Goal: Information Seeking & Learning: Learn about a topic

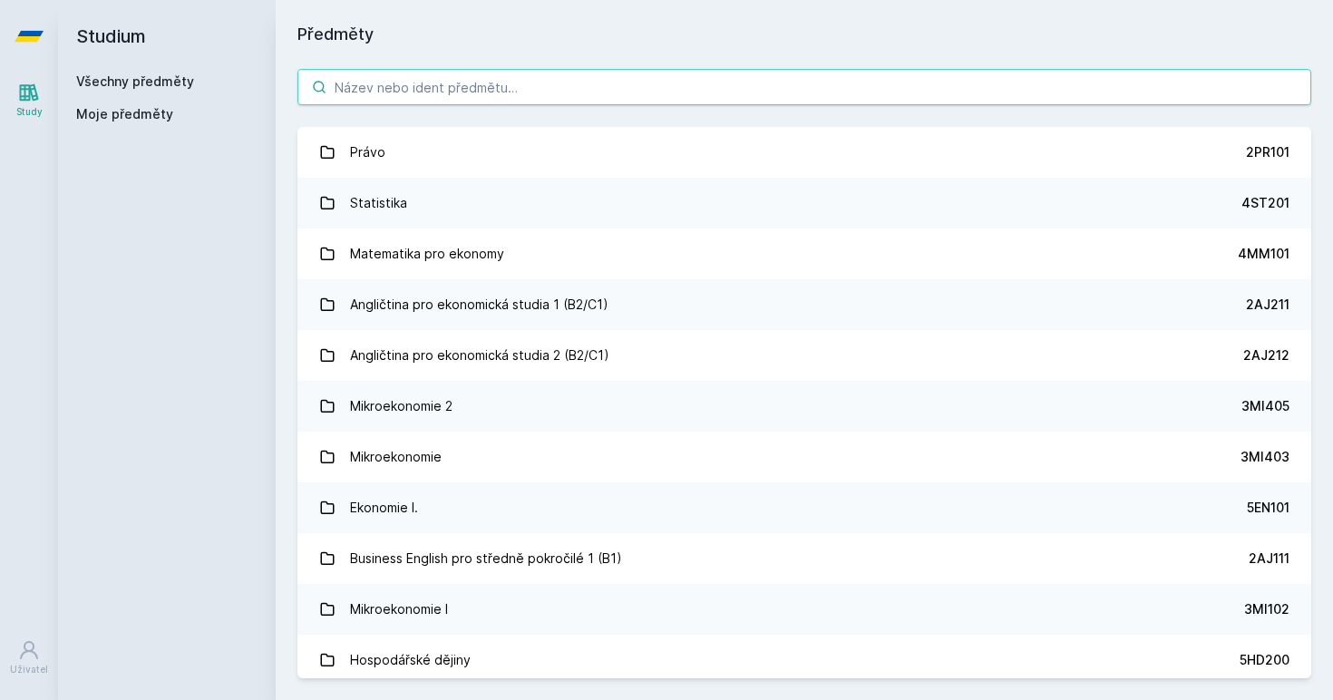
click at [499, 100] on input "search" at bounding box center [804, 87] width 1014 height 36
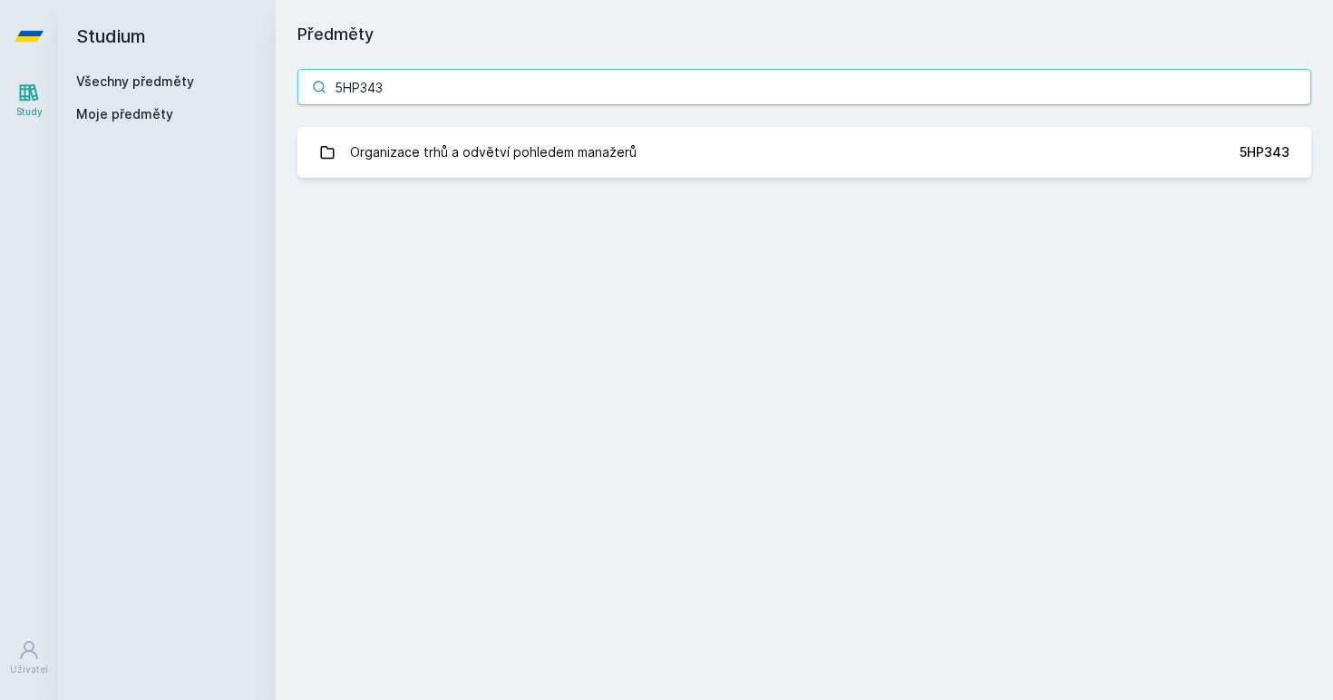
type input "5HP343"
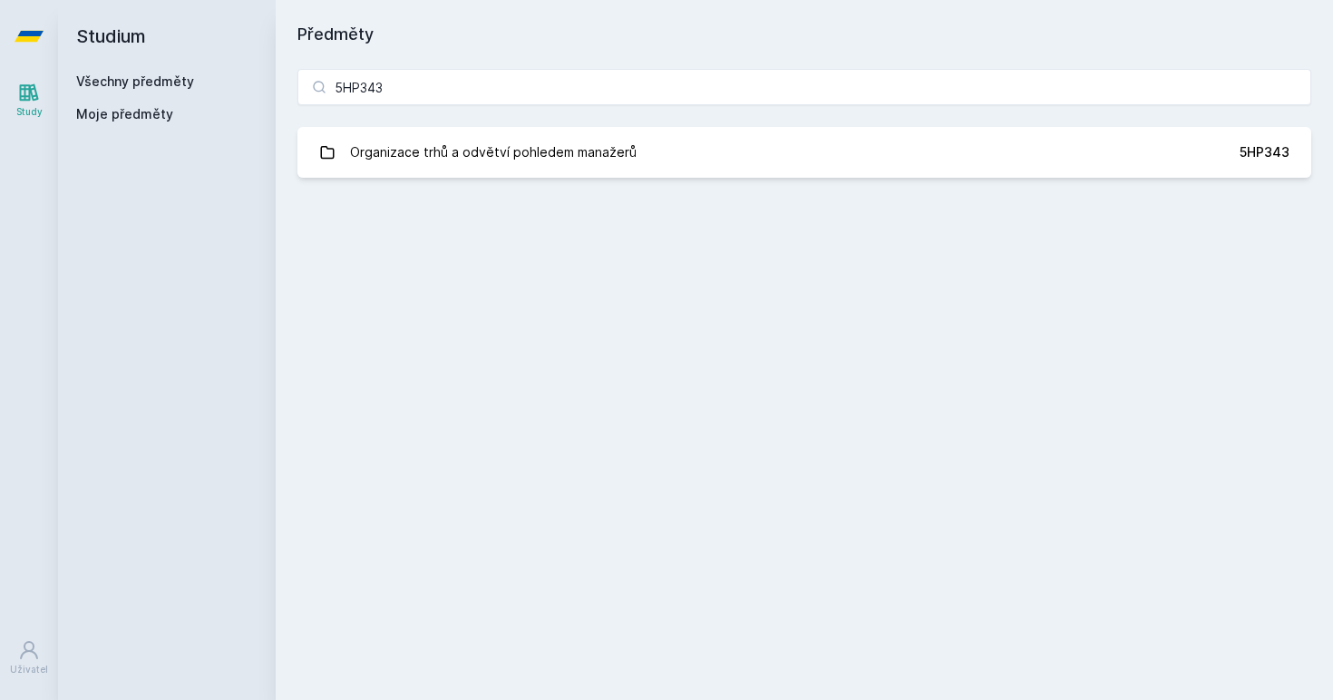
click at [463, 181] on div "5HP343 Organizace trhů a odvětví pohledem manažerů 5HP343 Jejda, něco se pokazi…" at bounding box center [805, 123] width 1058 height 152
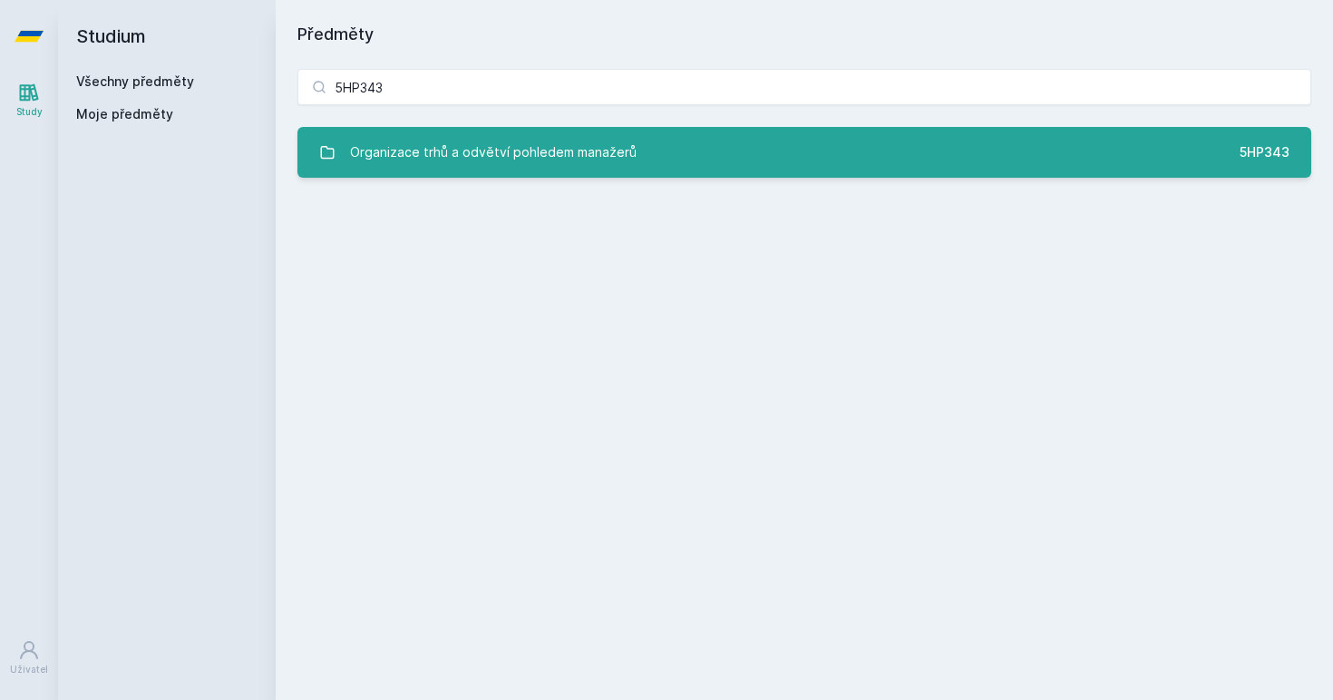
click at [486, 161] on div "Organizace trhů a odvětví pohledem manažerů" at bounding box center [493, 152] width 287 height 36
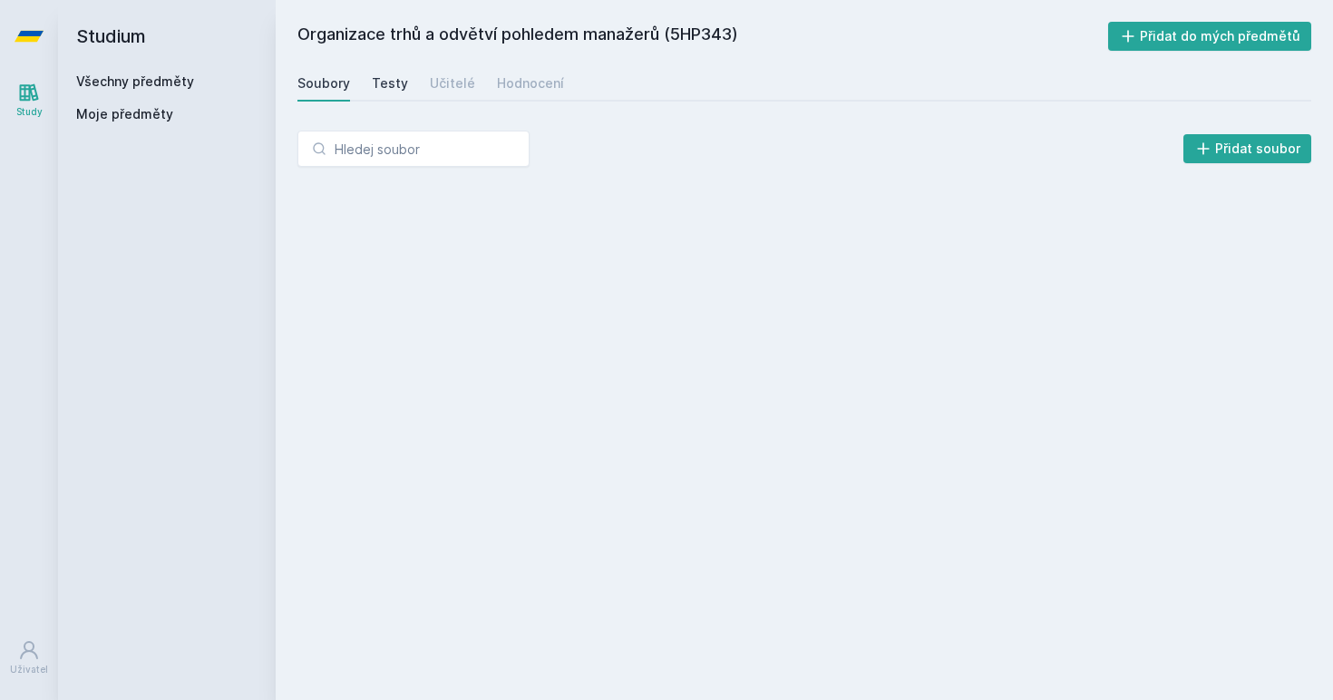
click at [382, 83] on div "Testy" at bounding box center [390, 83] width 36 height 18
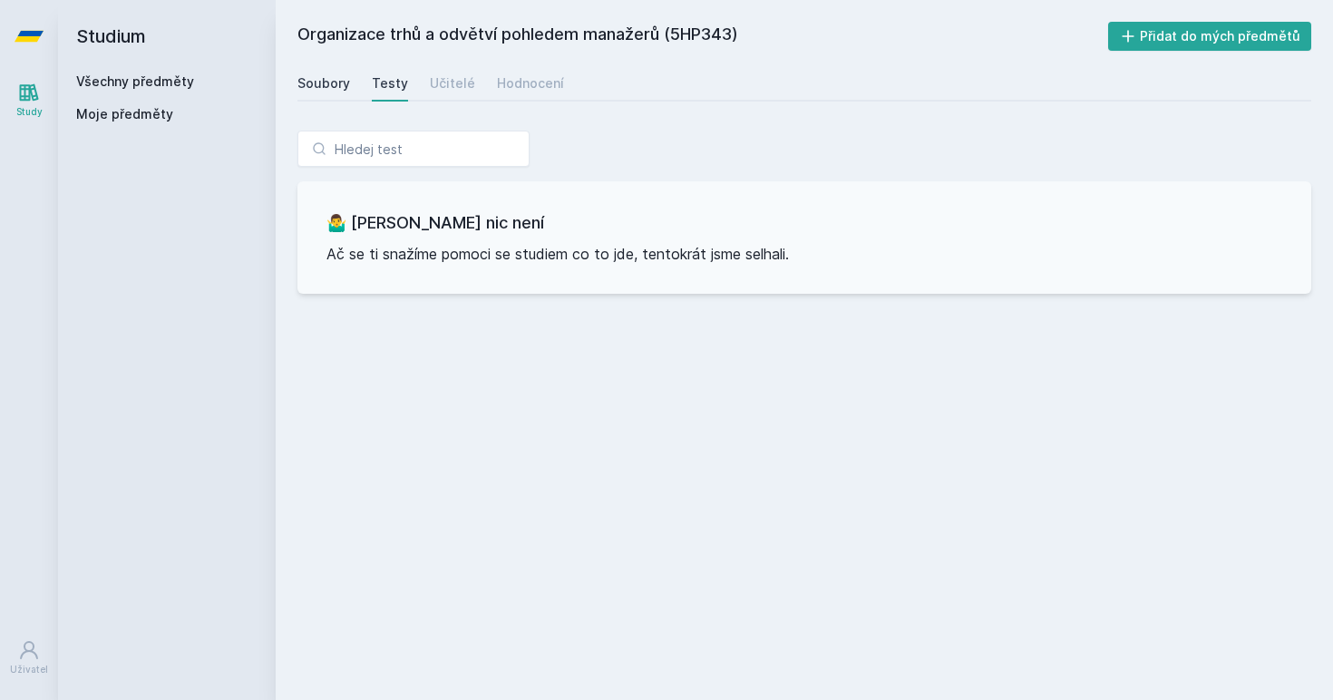
click at [334, 93] on link "Soubory" at bounding box center [323, 83] width 53 height 36
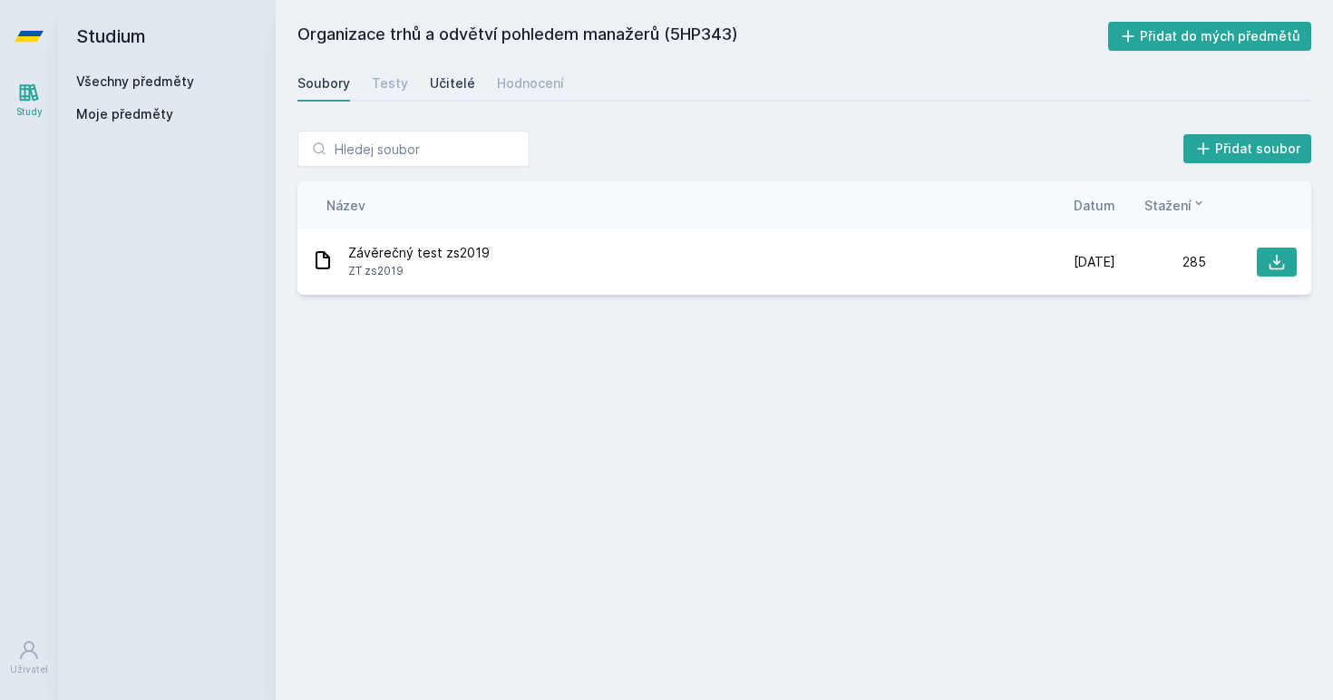
click at [459, 94] on link "Učitelé" at bounding box center [452, 83] width 45 height 36
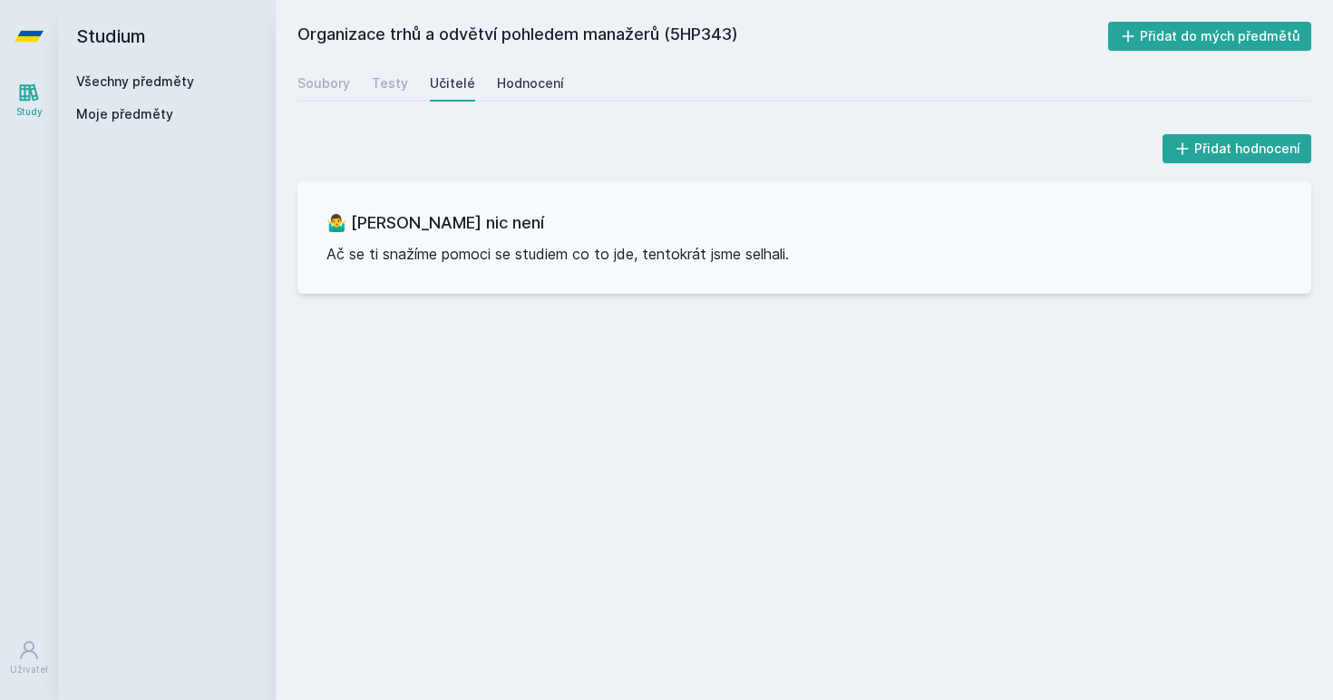
click at [527, 81] on div "Hodnocení" at bounding box center [530, 83] width 67 height 18
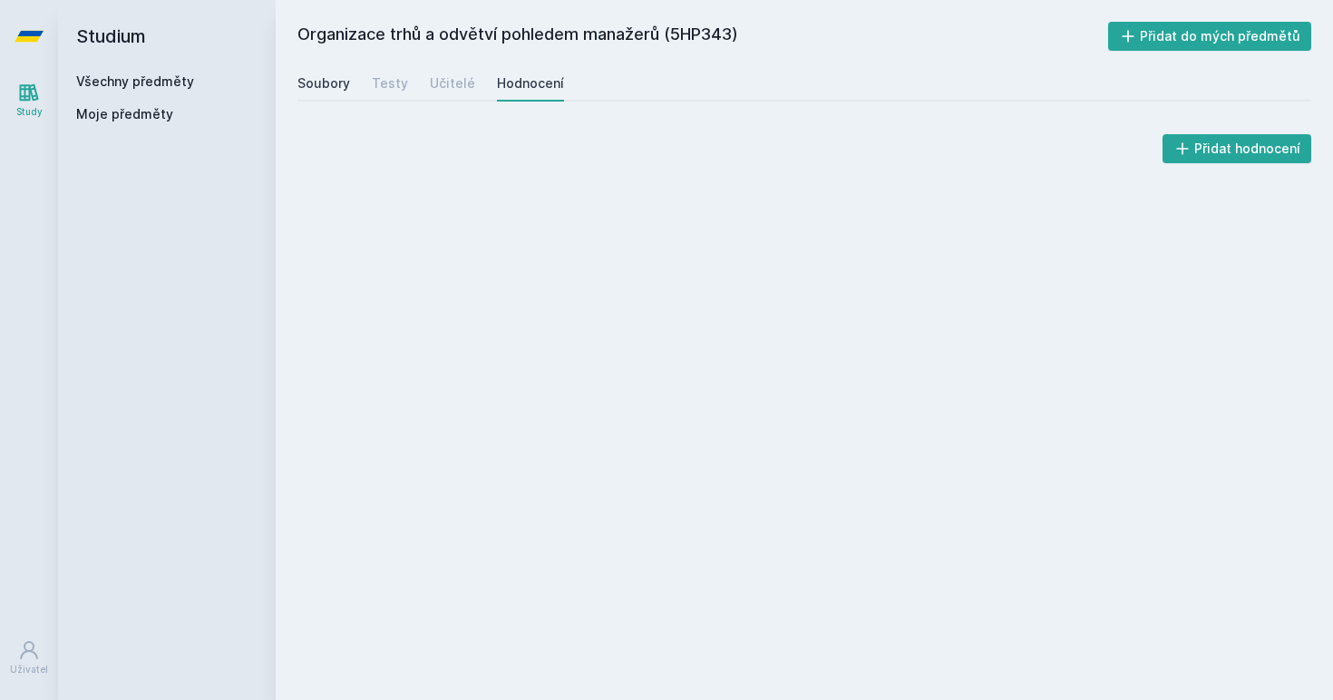
click at [331, 84] on div "Soubory" at bounding box center [323, 83] width 53 height 18
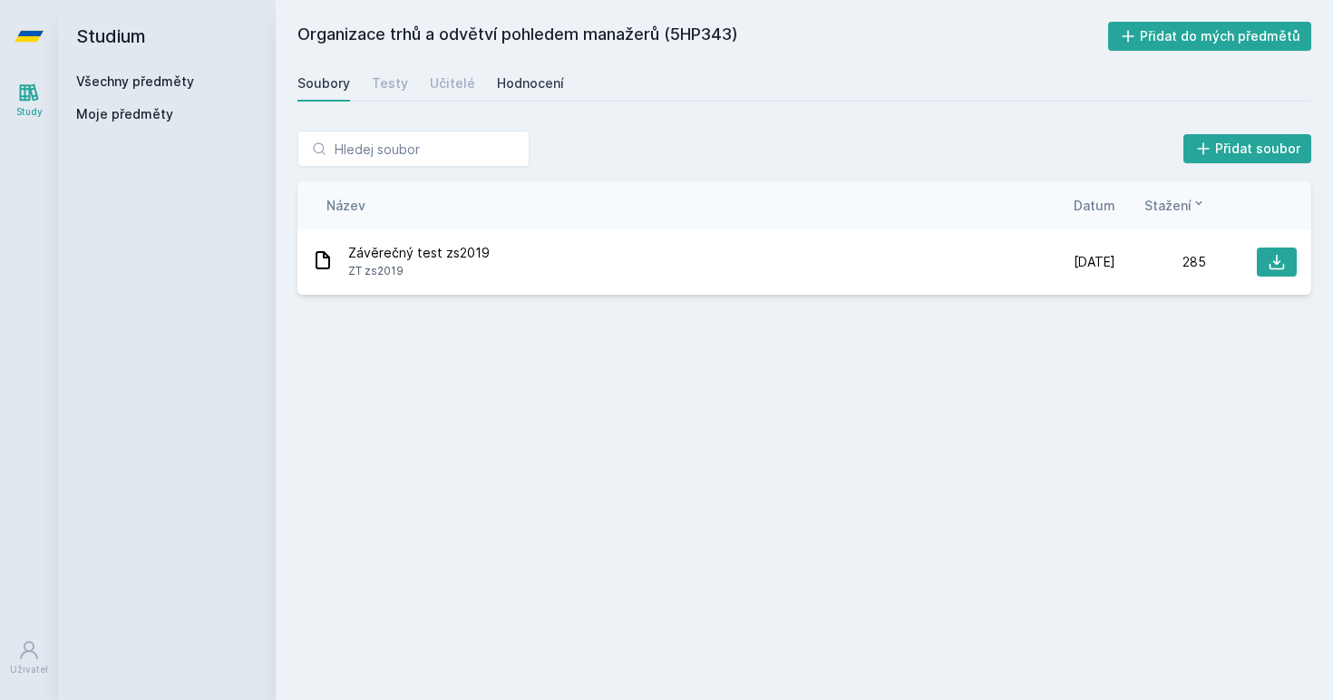
click at [528, 73] on link "Hodnocení" at bounding box center [530, 83] width 67 height 36
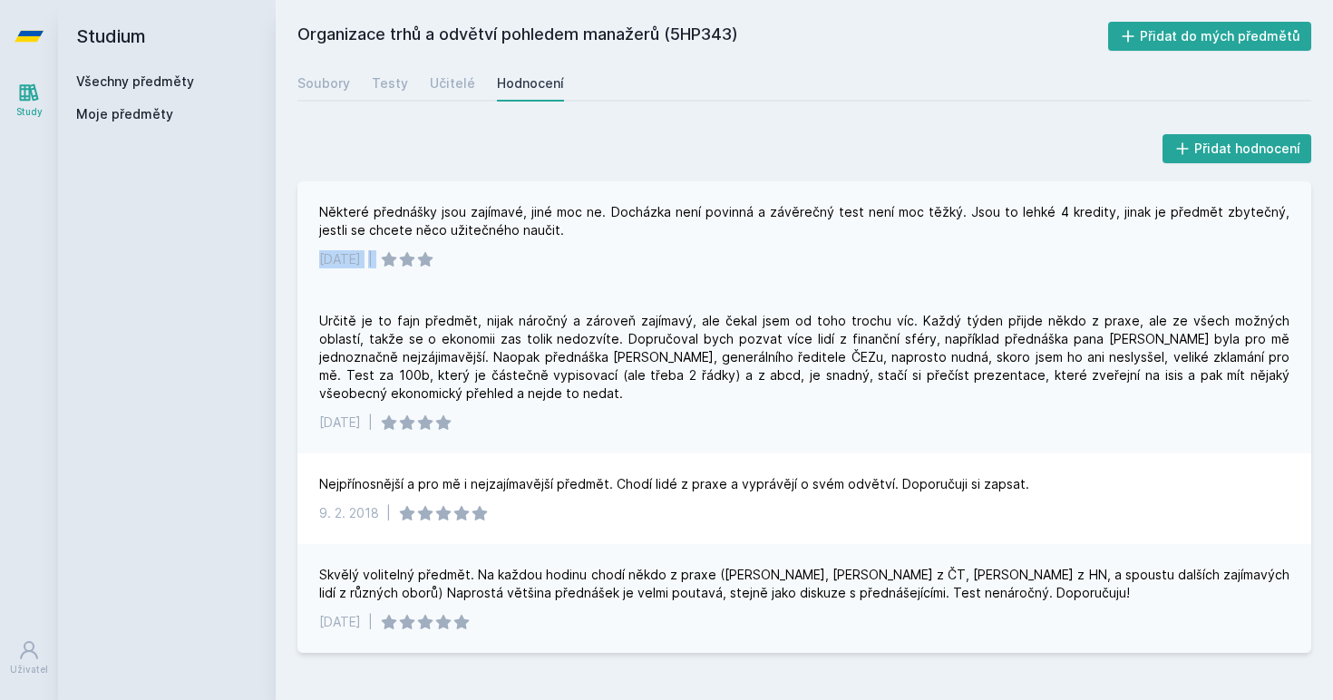
drag, startPoint x: 320, startPoint y: 263, endPoint x: 428, endPoint y: 263, distance: 107.9
click at [429, 263] on div "24. 6. 2025 |" at bounding box center [804, 259] width 970 height 18
click at [108, 47] on h2 "Studium" at bounding box center [166, 36] width 181 height 73
click at [108, 84] on link "Všechny předměty" at bounding box center [135, 80] width 118 height 15
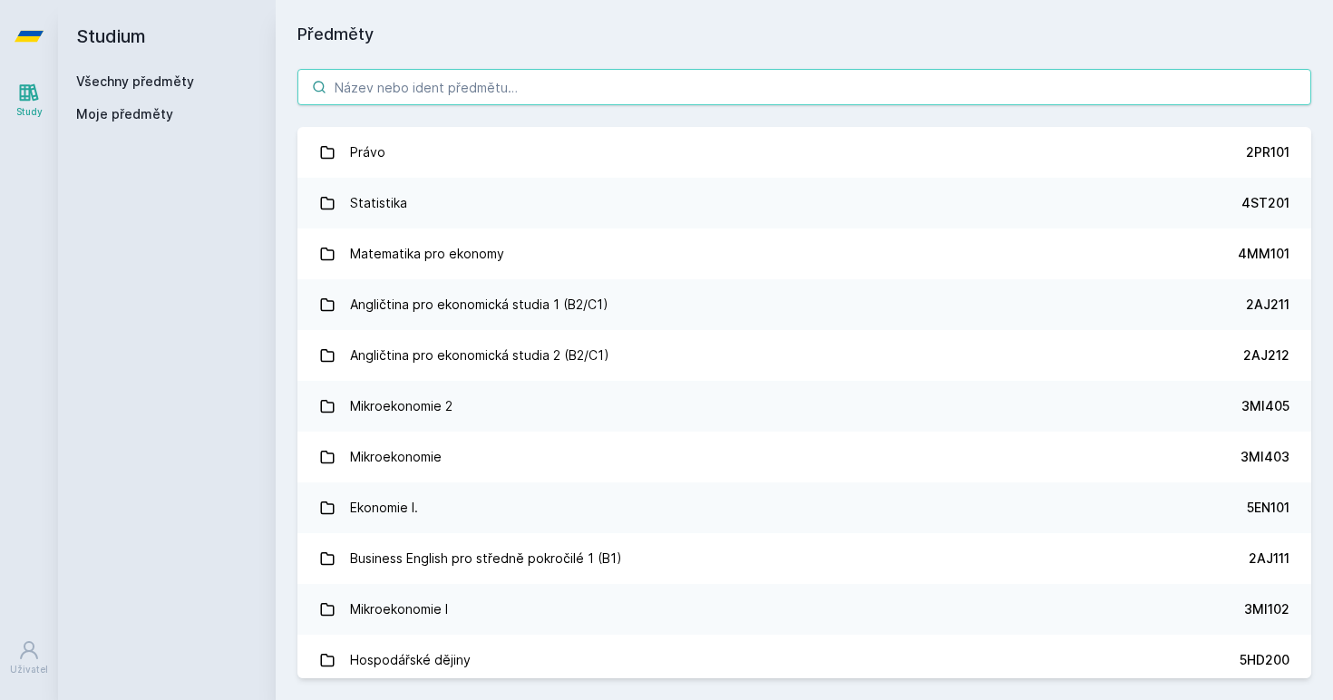
click at [483, 91] on input "search" at bounding box center [804, 87] width 1014 height 36
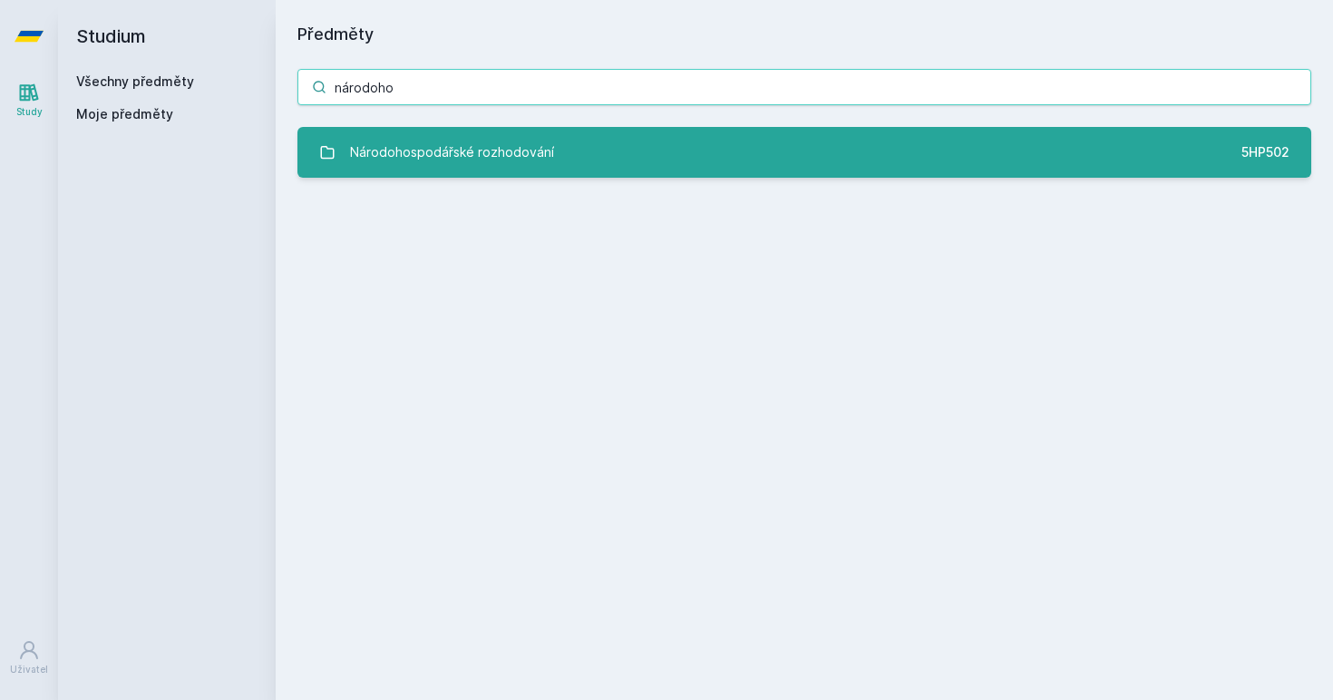
type input "národoho"
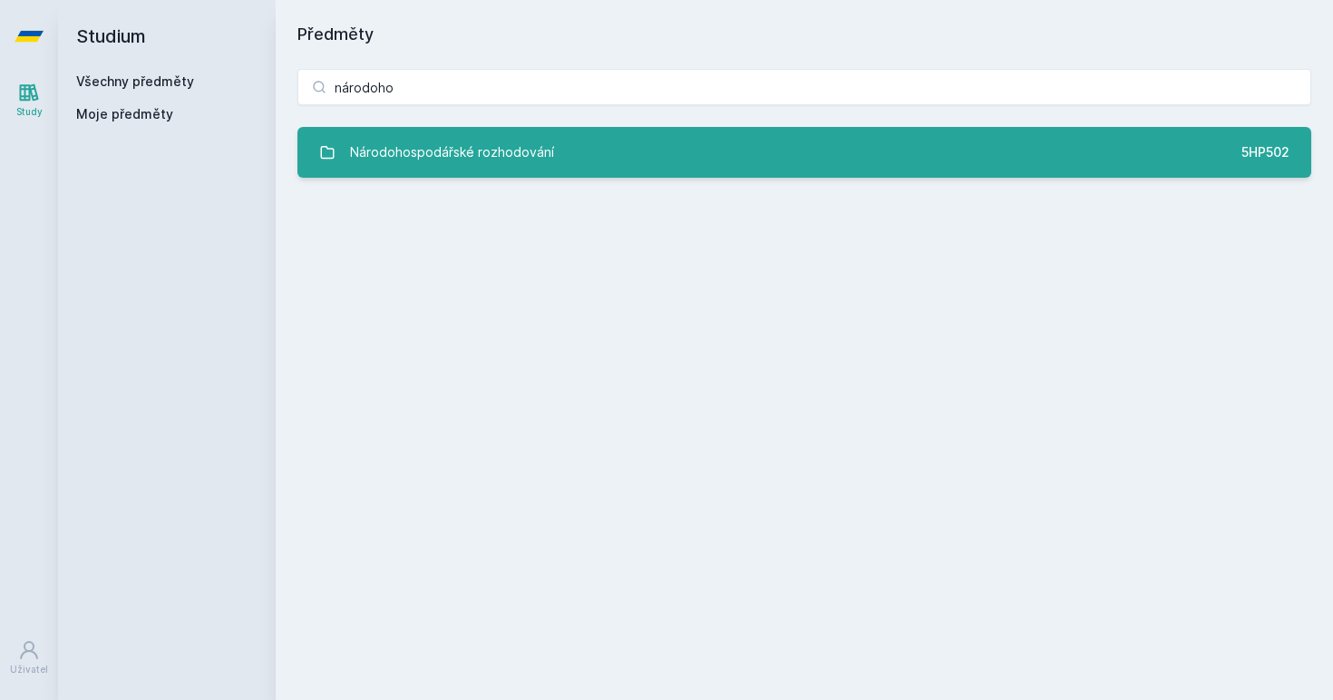
click at [433, 156] on div "Národohospodářské rozhodování" at bounding box center [452, 152] width 204 height 36
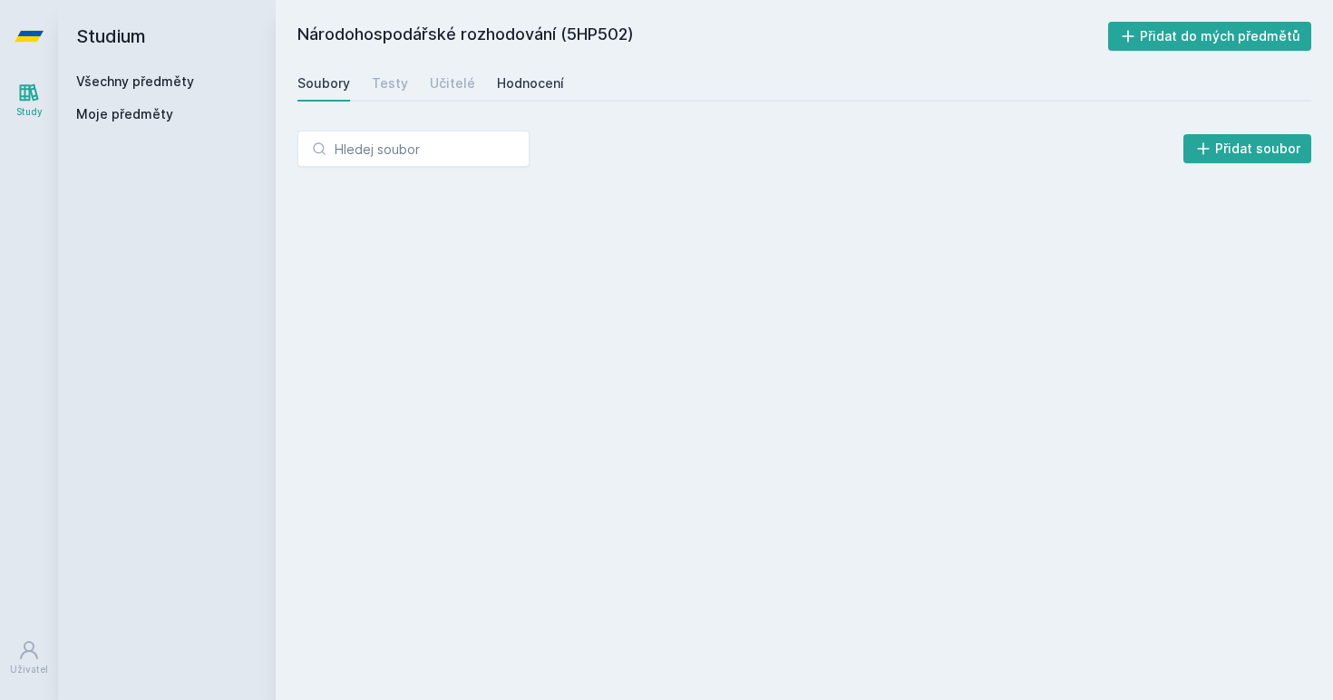
click at [531, 75] on div "Hodnocení" at bounding box center [530, 83] width 67 height 18
click at [405, 73] on div "Soubory Testy Učitelé Hodnocení" at bounding box center [804, 83] width 1014 height 36
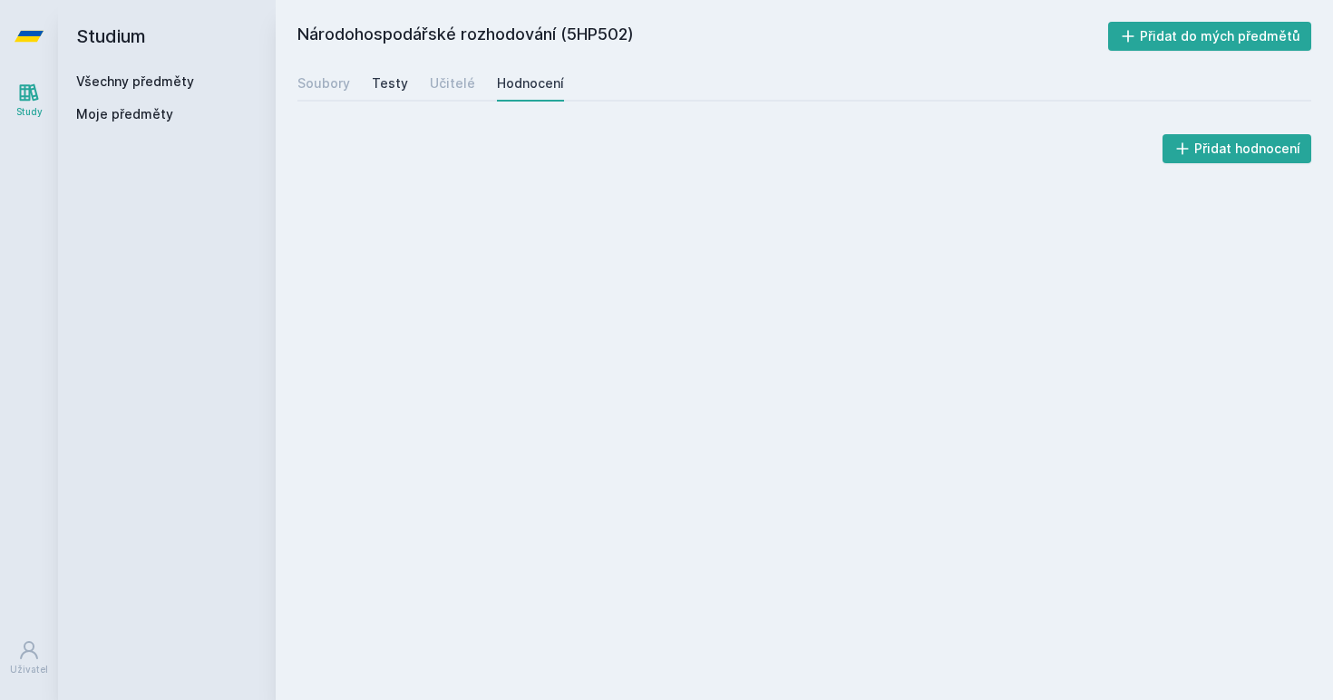
click at [402, 81] on div "Testy" at bounding box center [390, 83] width 36 height 18
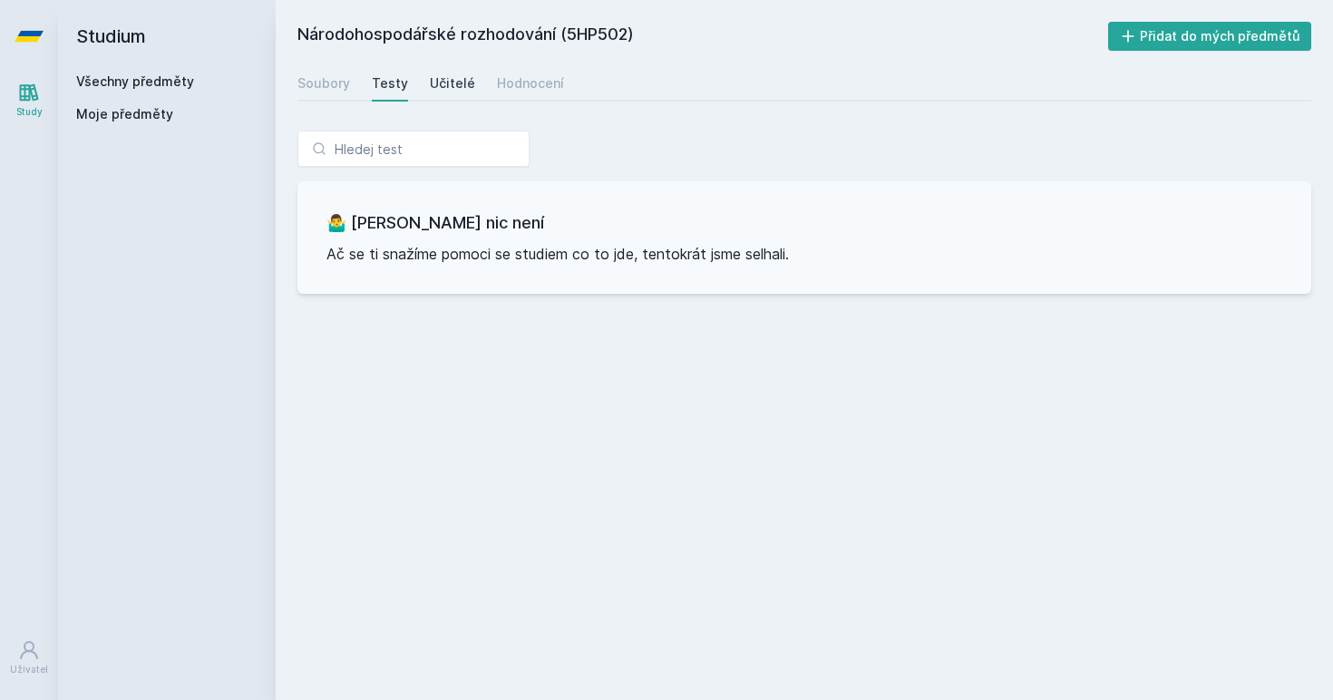
click at [430, 86] on div "Učitelé" at bounding box center [452, 83] width 45 height 18
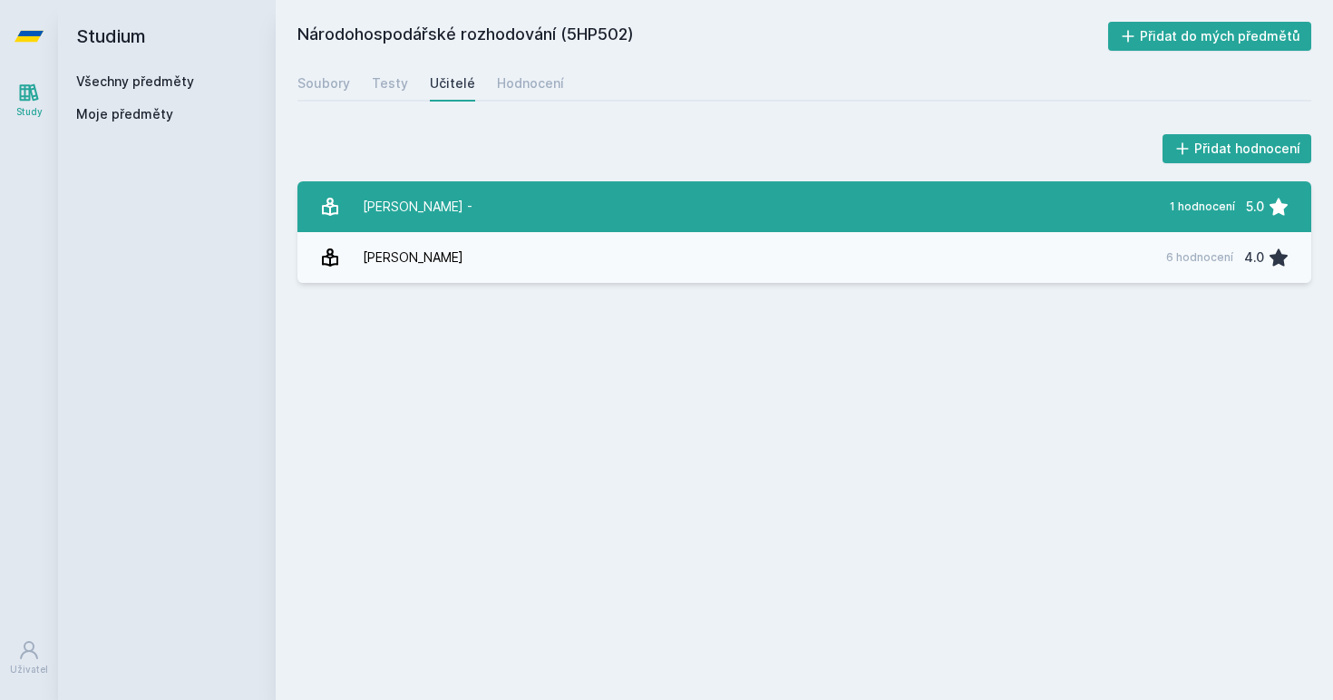
click at [442, 203] on link "Řežábek - 1 hodnocení 5.0" at bounding box center [804, 206] width 1014 height 51
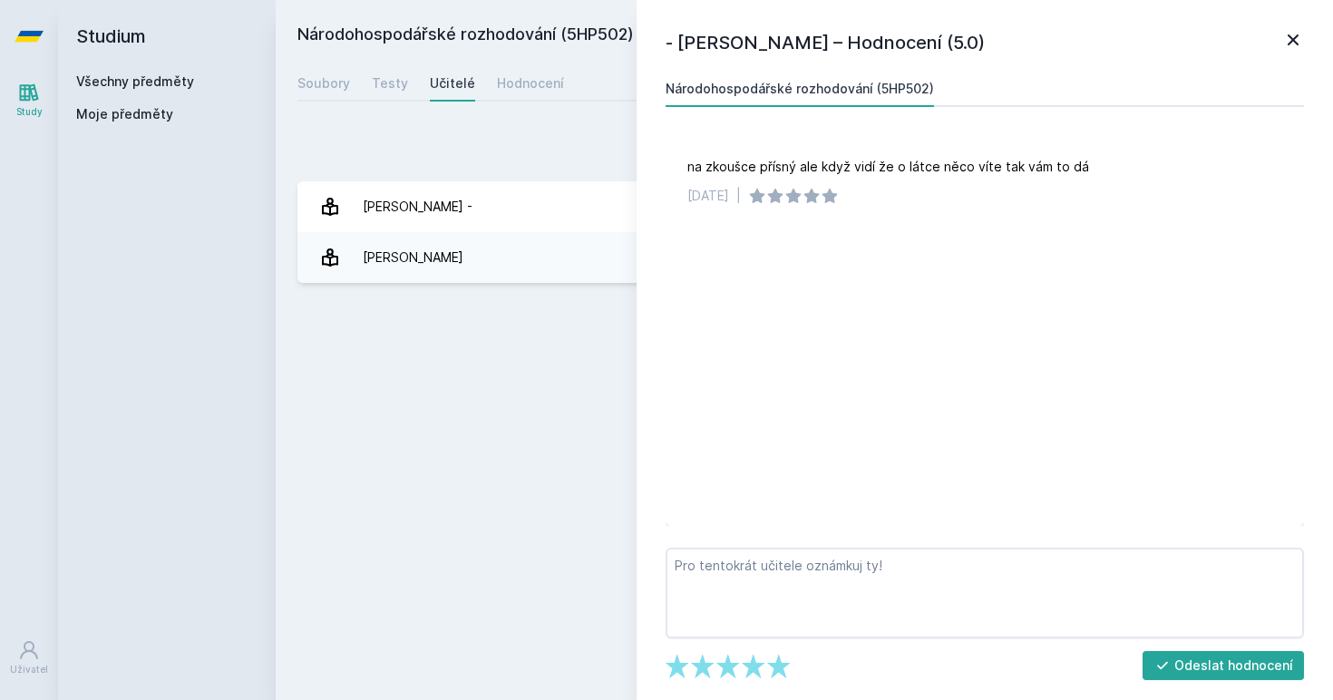
click at [1301, 42] on icon at bounding box center [1293, 40] width 22 height 22
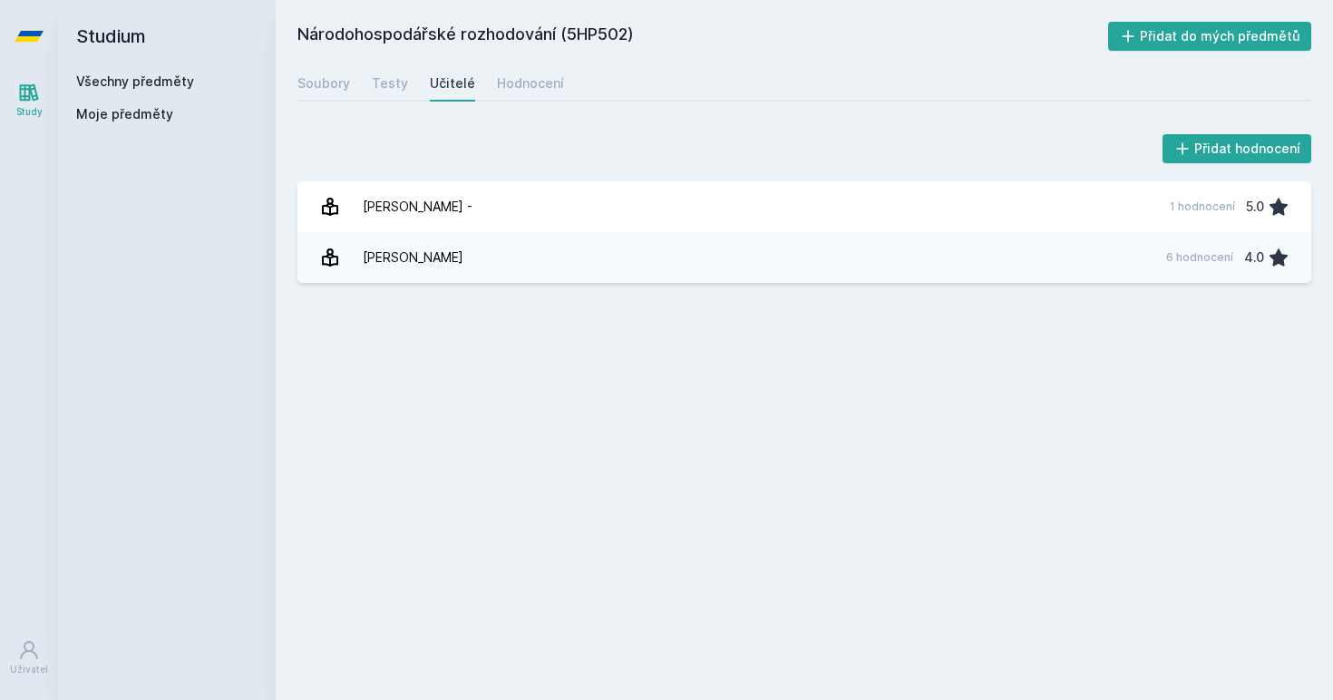
click at [626, 296] on div "Přidat hodnocení Řežábek - 1 hodnocení 5.0 Štěpánek Pavel 6 hodnocení 4.0 Jejda…" at bounding box center [805, 207] width 1058 height 196
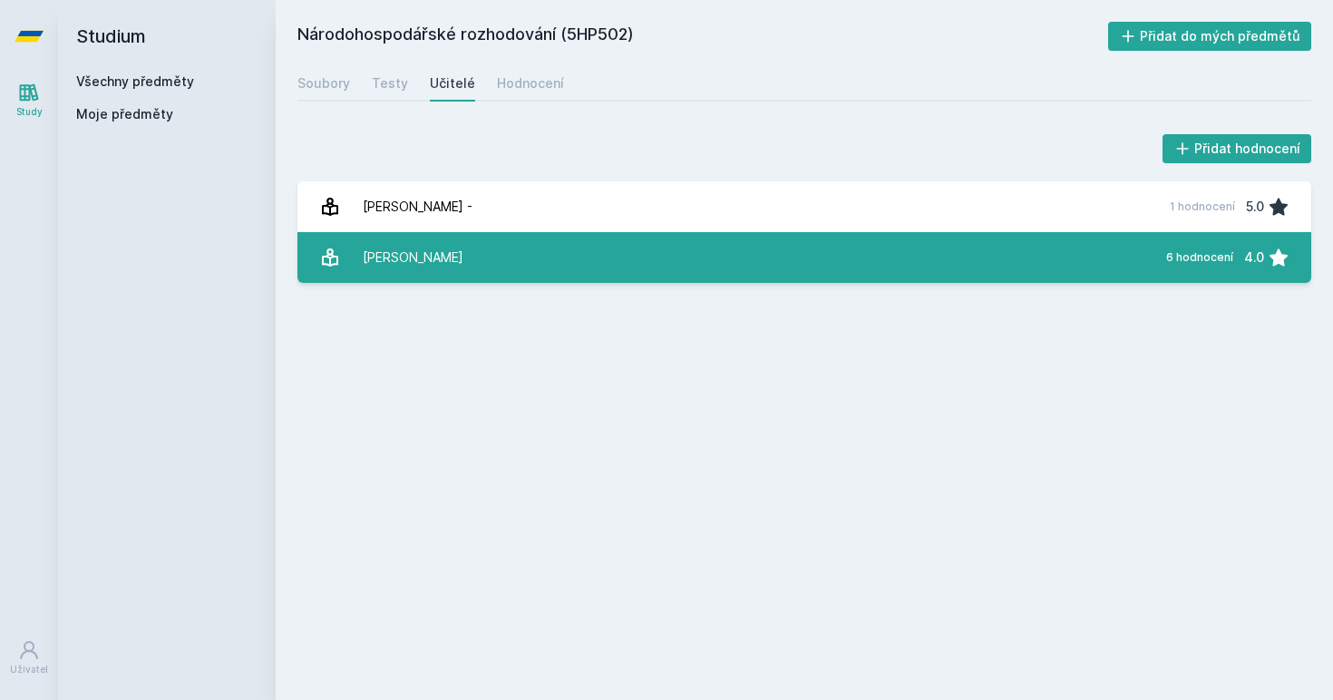
click at [685, 259] on link "Štěpánek Pavel 6 hodnocení 4.0" at bounding box center [804, 257] width 1014 height 51
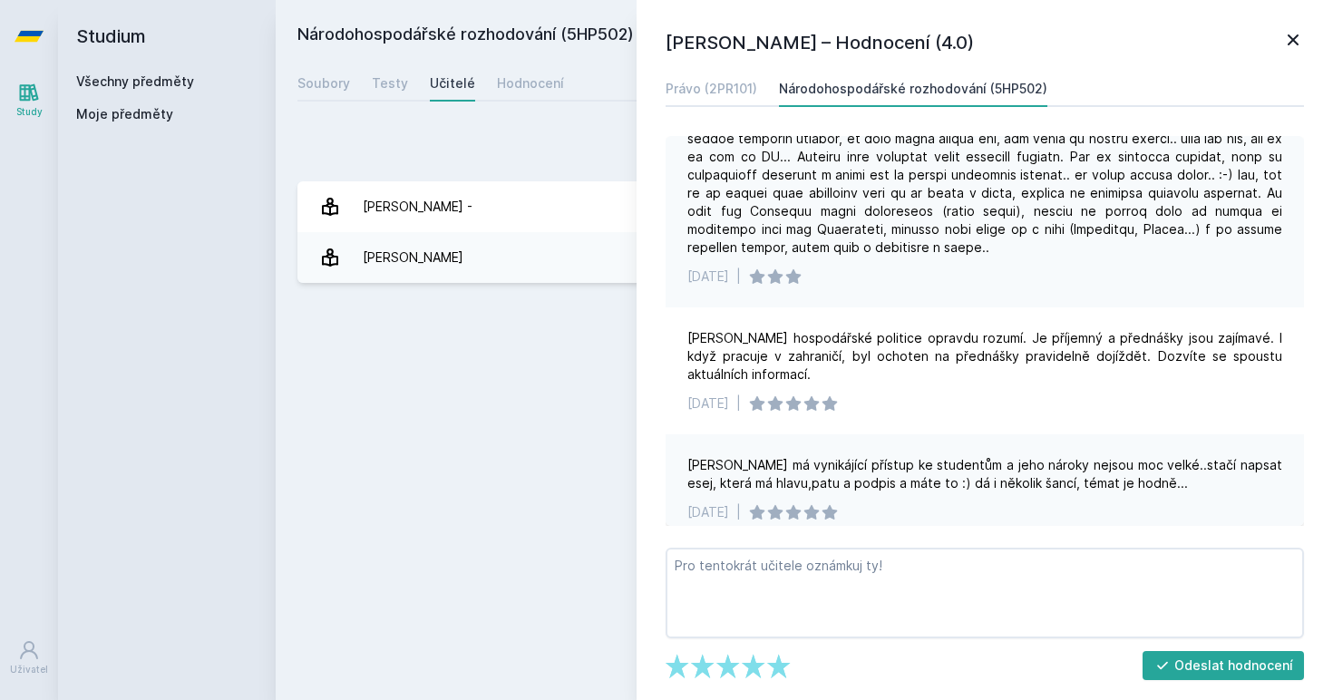
scroll to position [608, 0]
click at [1292, 36] on icon at bounding box center [1293, 40] width 22 height 22
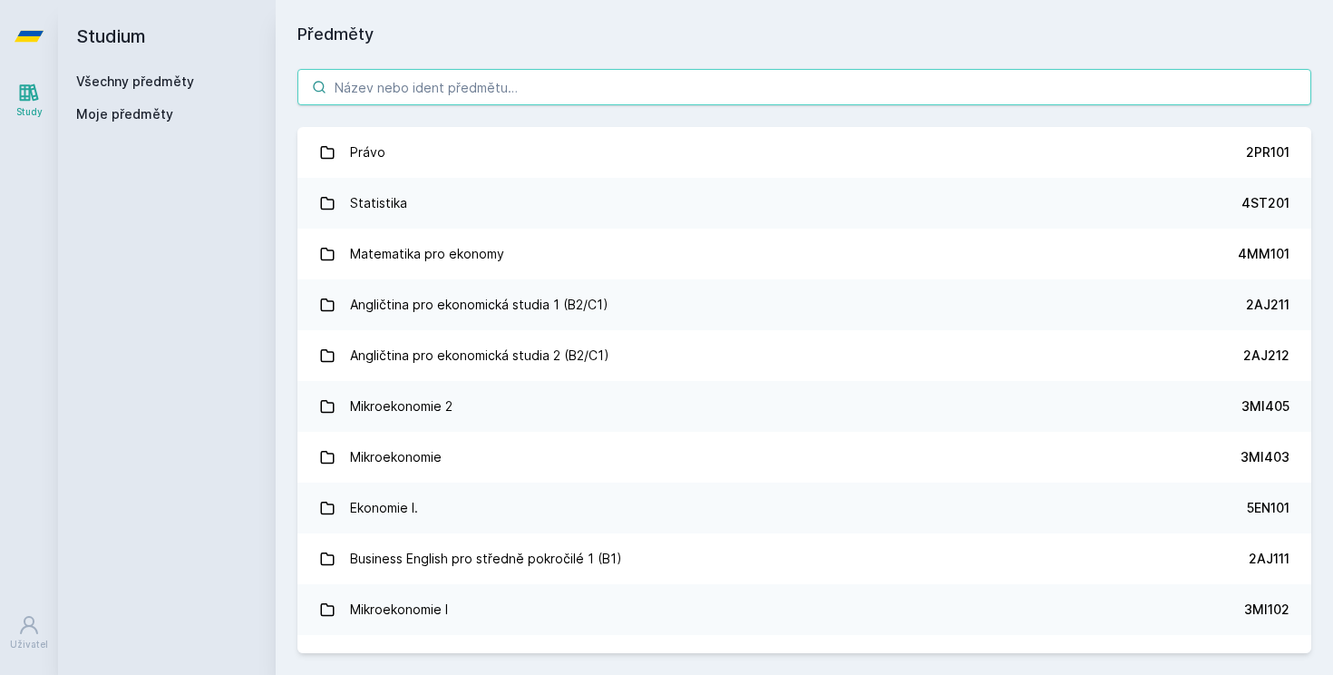
click at [483, 91] on input "search" at bounding box center [804, 87] width 1014 height 36
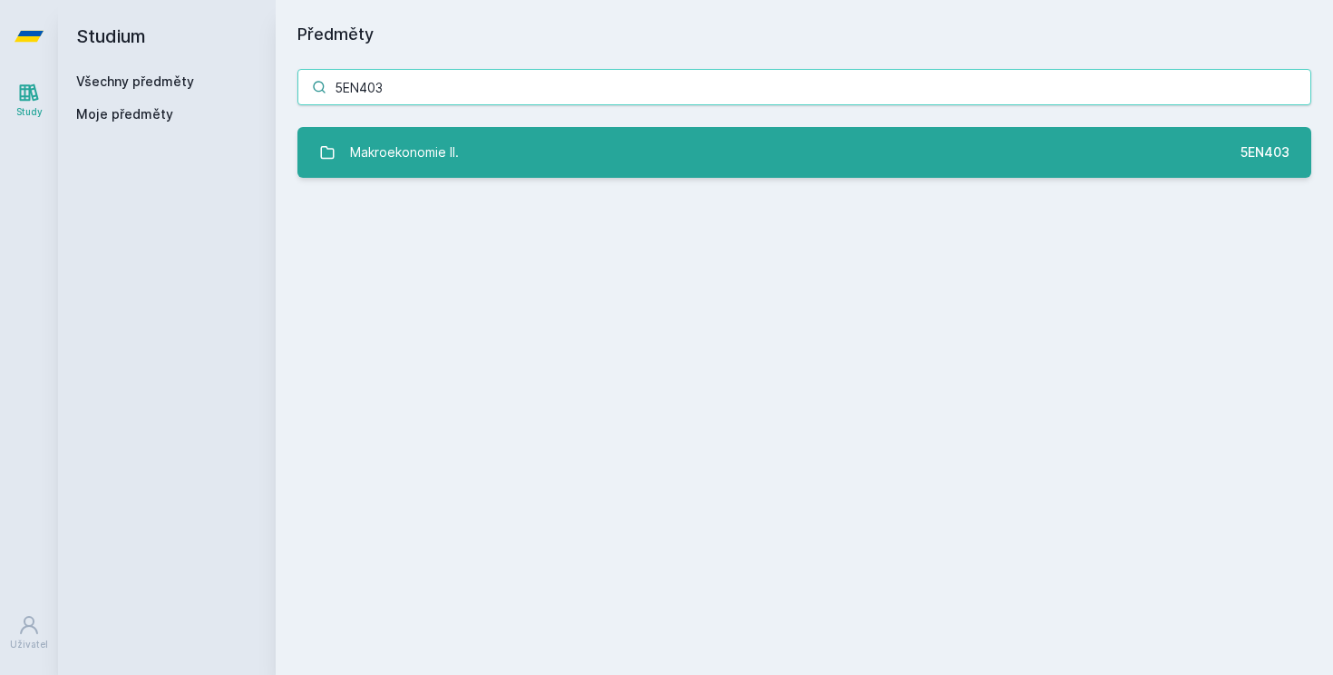
type input "5EN403"
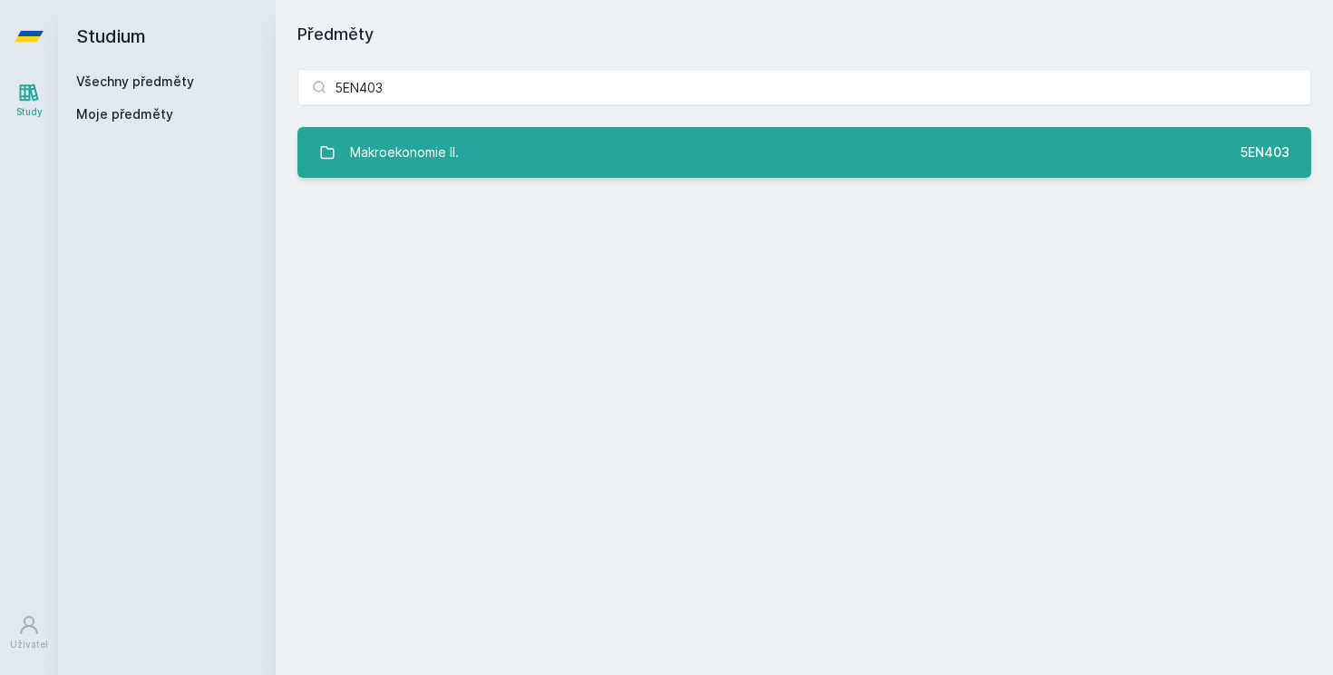
click at [568, 151] on link "Makroekonomie II. 5EN403" at bounding box center [804, 152] width 1014 height 51
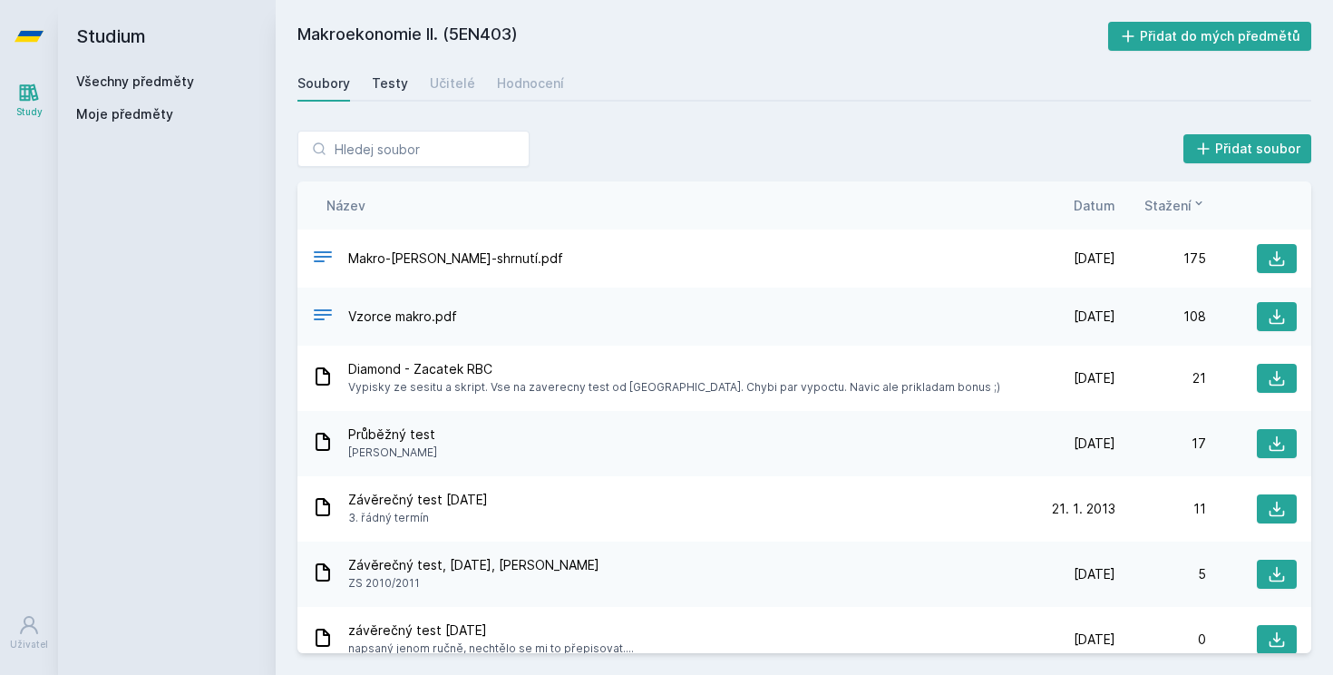
click at [391, 96] on link "Testy" at bounding box center [390, 83] width 36 height 36
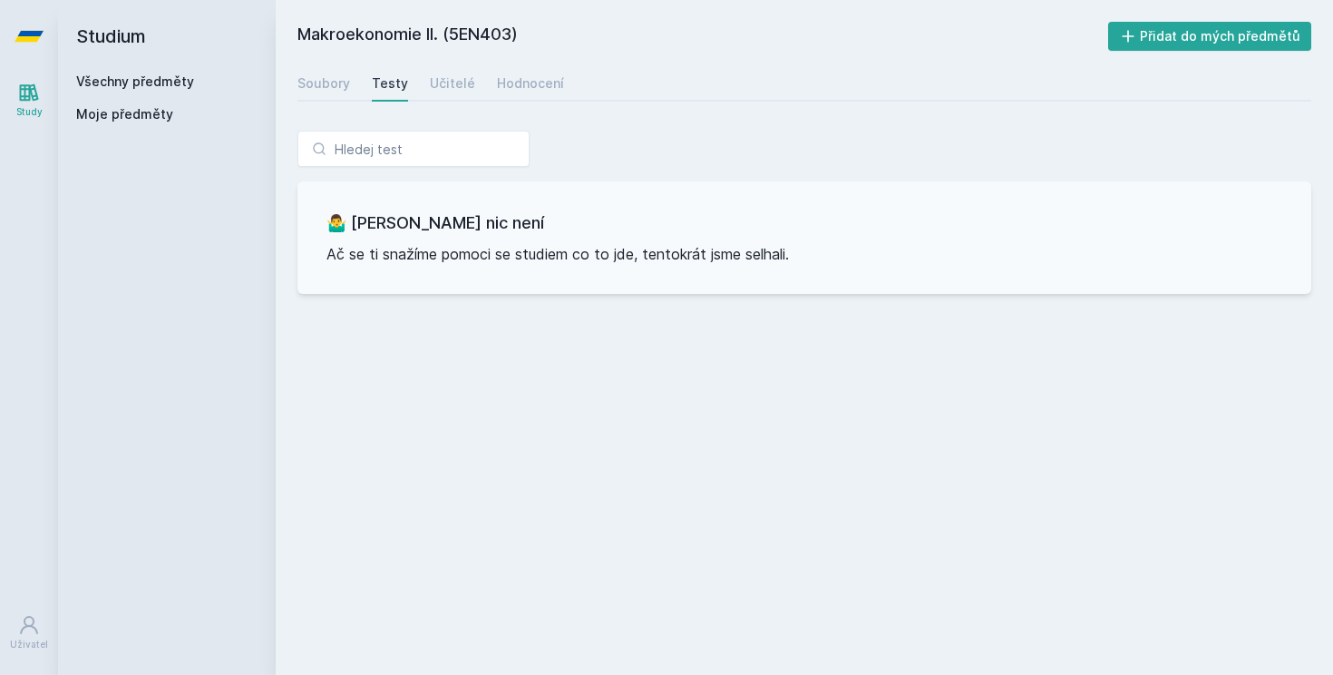
click at [476, 85] on div "Soubory Testy Učitelé Hodnocení" at bounding box center [804, 83] width 1014 height 36
click at [439, 88] on div "Učitelé" at bounding box center [452, 83] width 45 height 18
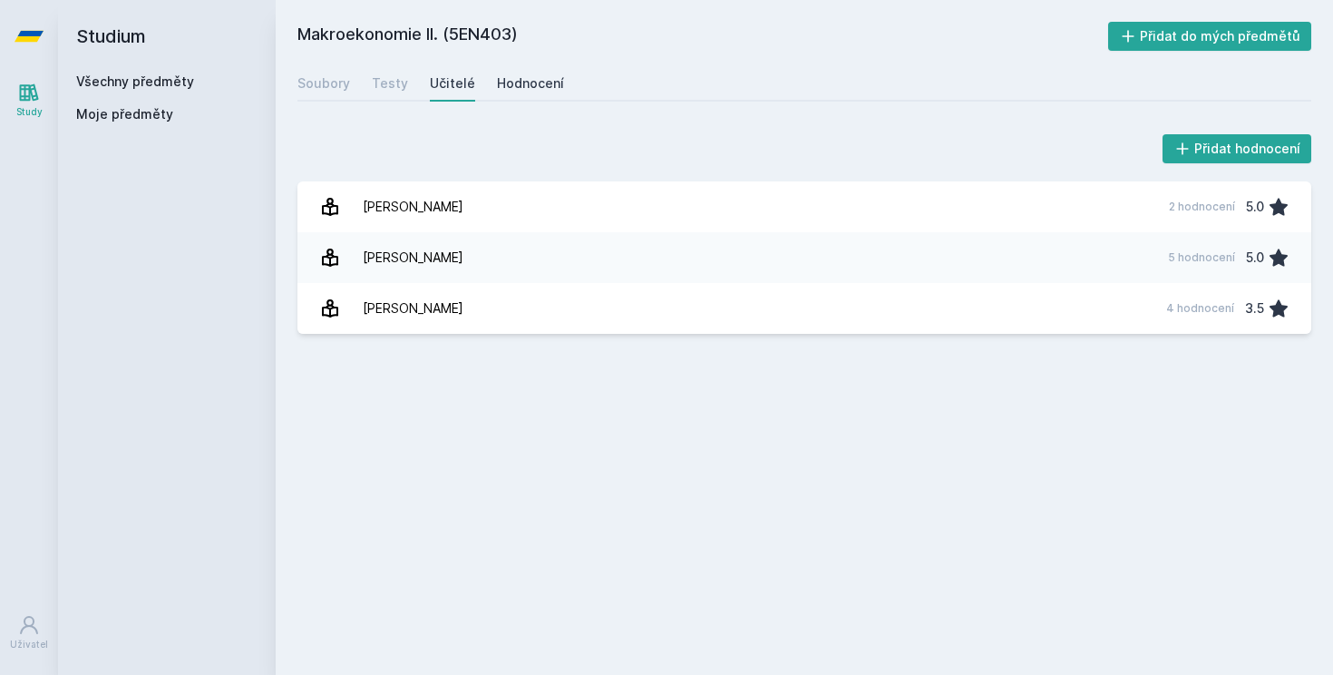
click at [546, 70] on link "Hodnocení" at bounding box center [530, 83] width 67 height 36
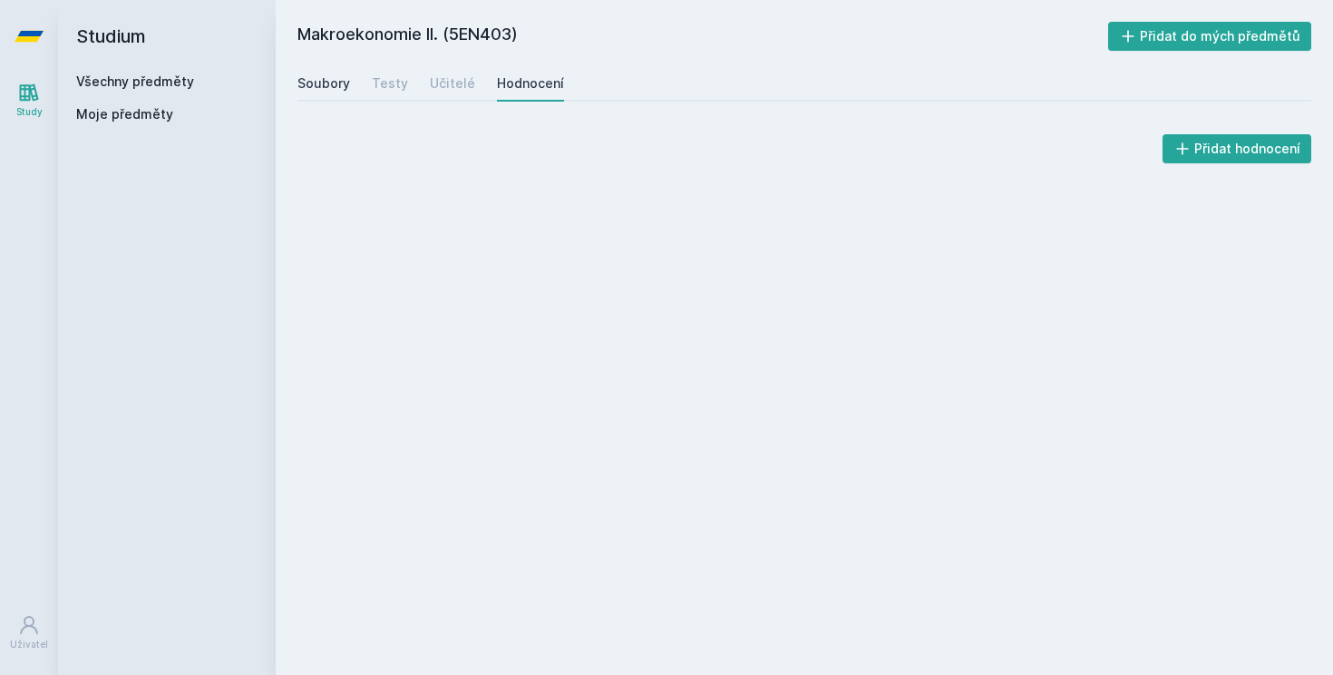
click at [320, 90] on div "Soubory" at bounding box center [323, 83] width 53 height 18
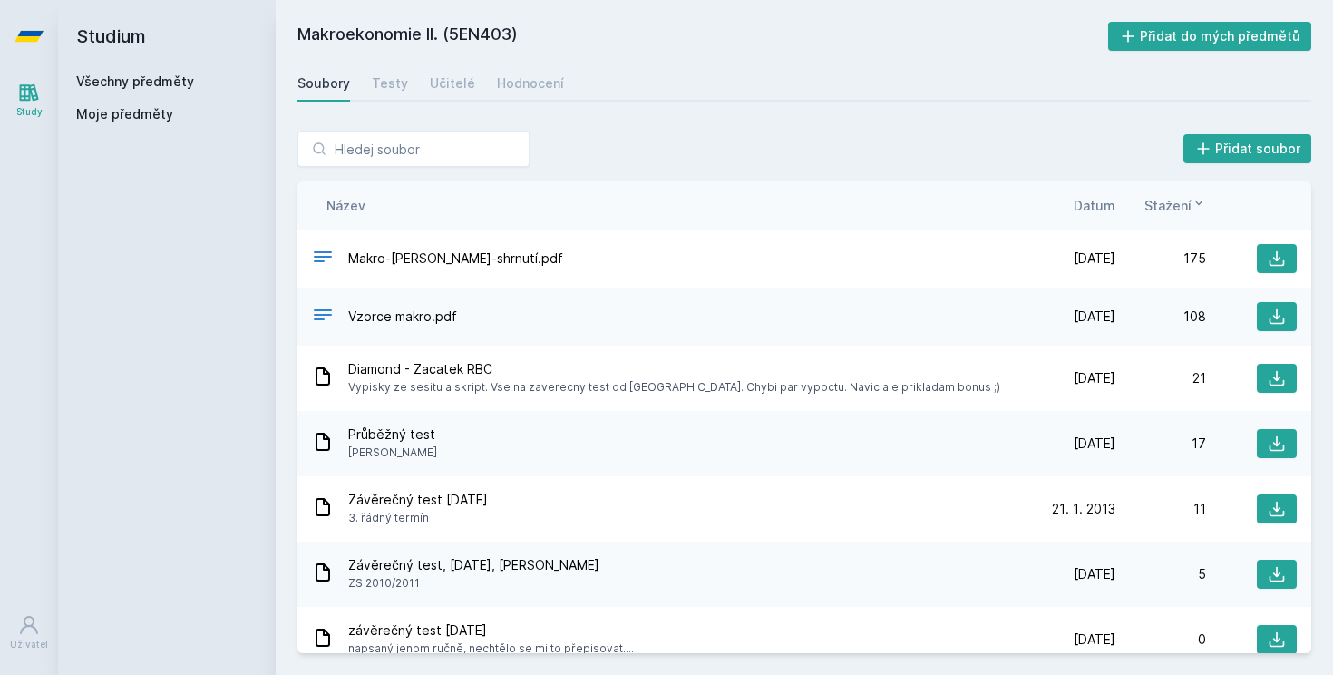
click at [139, 119] on span "Moje předměty" at bounding box center [124, 114] width 97 height 18
